Goal: Find specific page/section: Find specific page/section

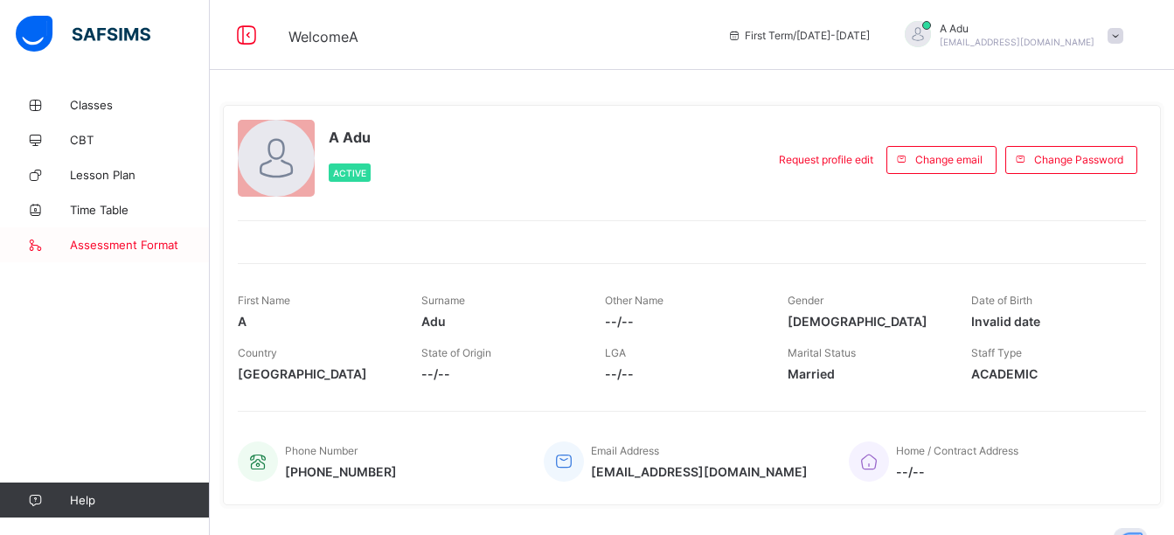
click at [114, 249] on span "Assessment Format" at bounding box center [140, 245] width 140 height 14
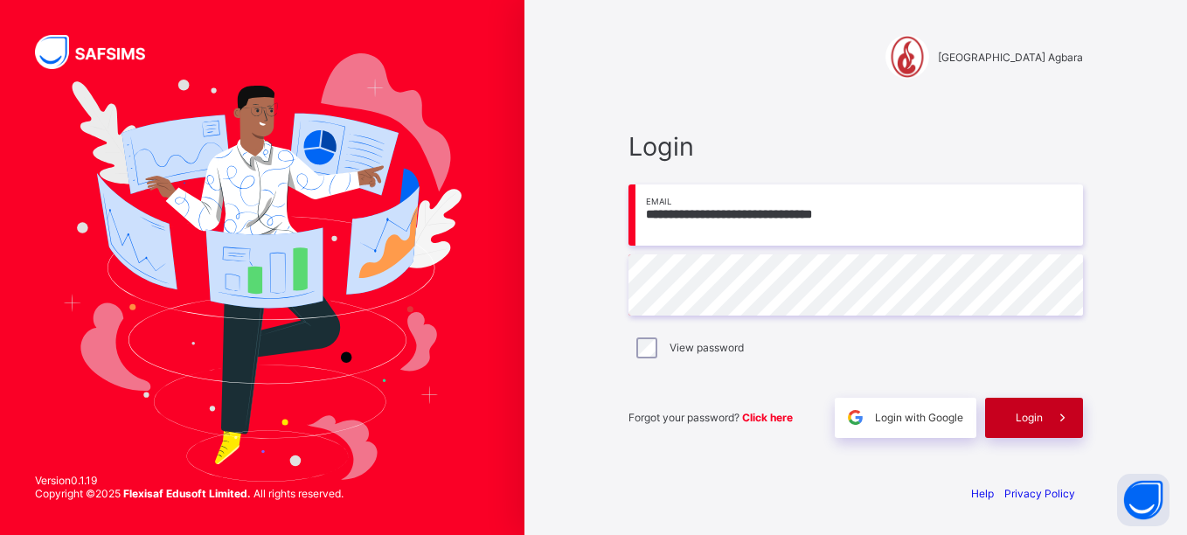
click at [1020, 415] on span "Login" at bounding box center [1028, 417] width 27 height 13
click at [912, 149] on span "Login" at bounding box center [855, 146] width 454 height 31
